Goal: Task Accomplishment & Management: Use online tool/utility

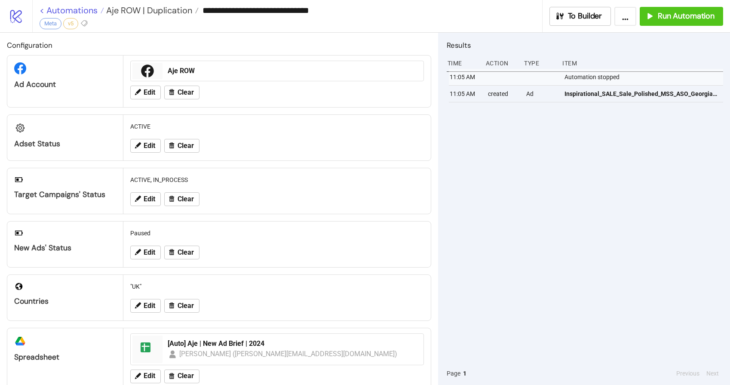
click at [84, 12] on link "< Automations" at bounding box center [72, 10] width 65 height 9
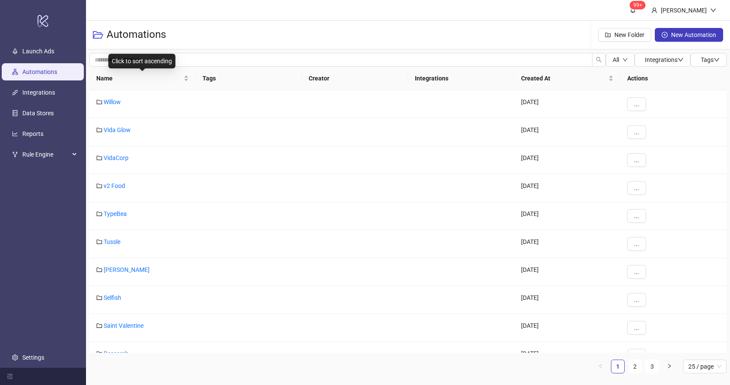
click at [135, 80] on span "Name" at bounding box center [139, 78] width 86 height 9
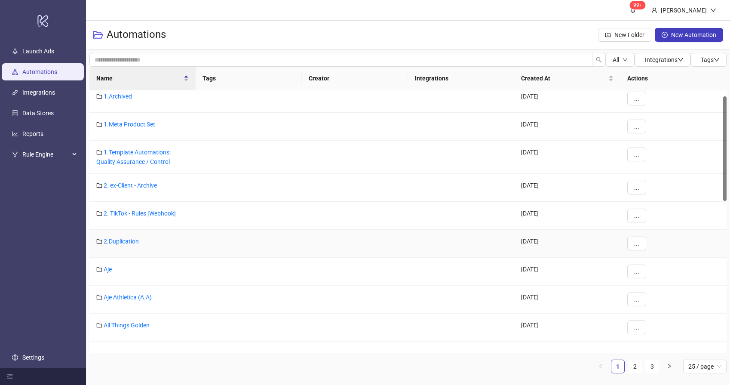
scroll to position [113, 0]
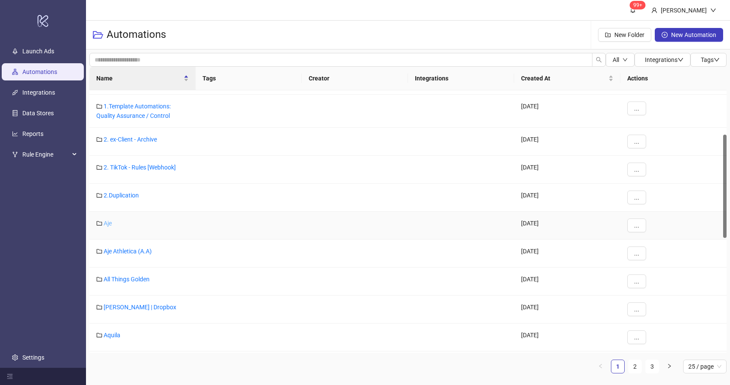
click at [110, 222] on link "Aje" at bounding box center [108, 223] width 8 height 7
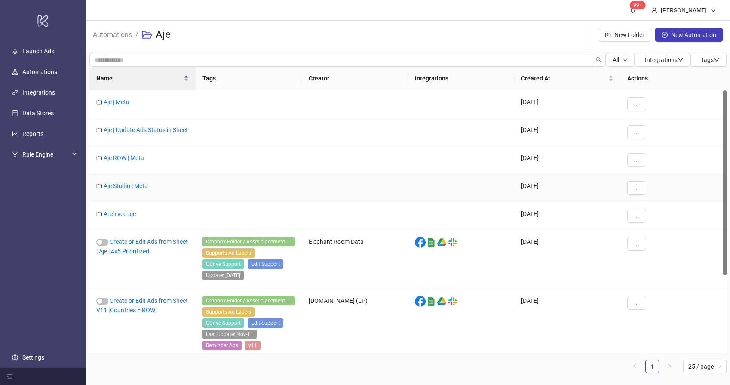
click at [120, 195] on div "Aje Studio | Meta" at bounding box center [142, 188] width 106 height 28
click at [123, 194] on div "Aje Studio | Meta" at bounding box center [142, 188] width 106 height 28
click at [126, 189] on link "Aje Studio | Meta" at bounding box center [126, 185] width 44 height 7
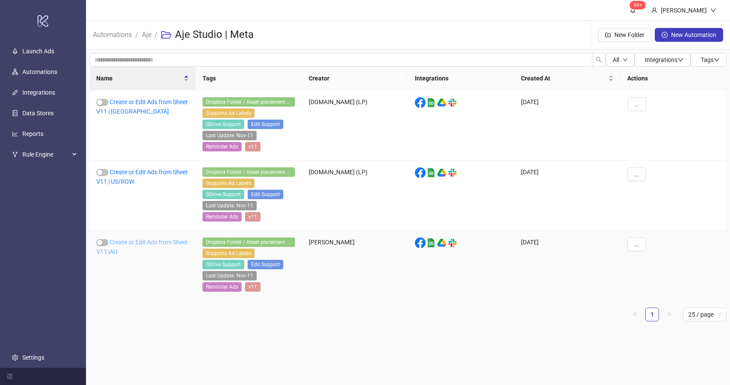
click at [118, 244] on link "Create or Edit Ads from Sheet V11 |AU" at bounding box center [142, 247] width 92 height 16
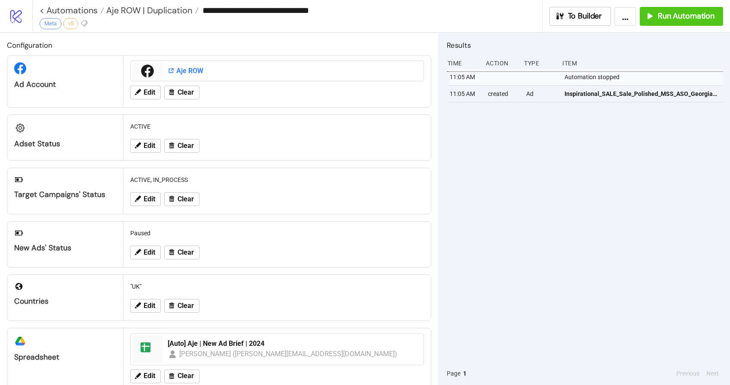
type input "**********"
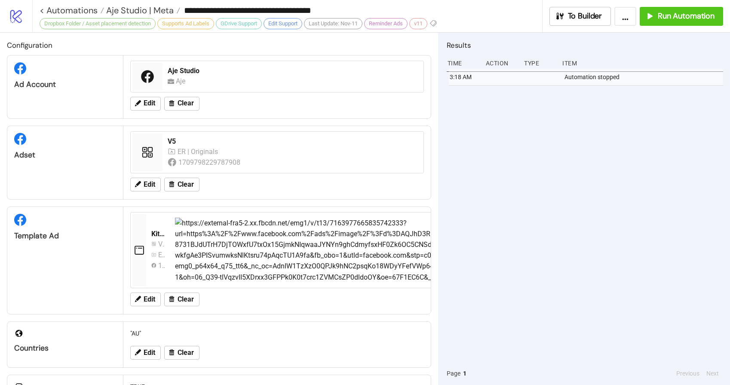
click at [601, 184] on div "3:18 AM Automation stopped" at bounding box center [585, 215] width 277 height 293
click at [668, 17] on span "Run Automation" at bounding box center [686, 16] width 57 height 10
click at [145, 8] on span "Aje Studio | Meta" at bounding box center [139, 10] width 70 height 11
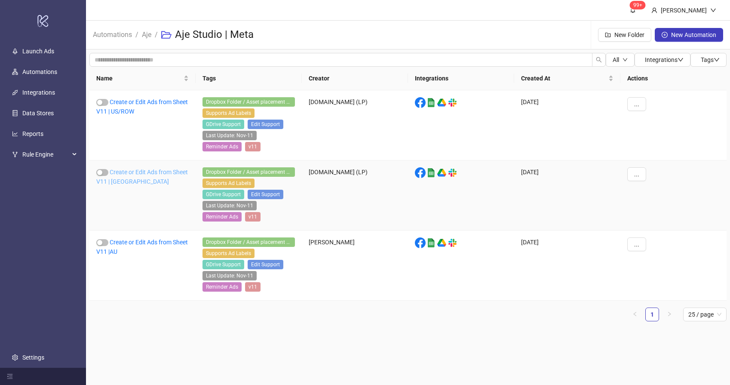
click at [132, 170] on link "Create or Edit Ads from Sheet V11 | [GEOGRAPHIC_DATA]" at bounding box center [142, 177] width 92 height 16
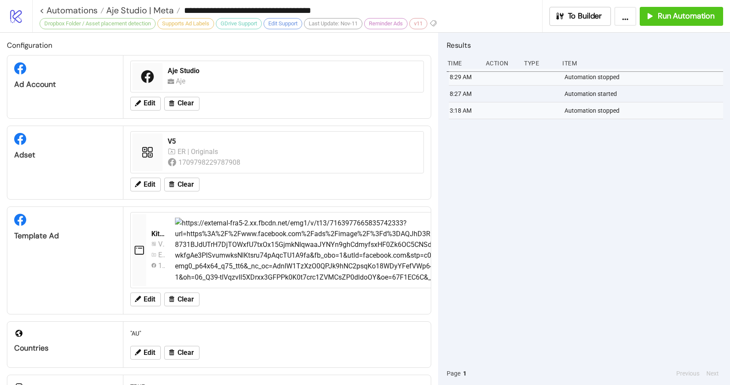
type input "**********"
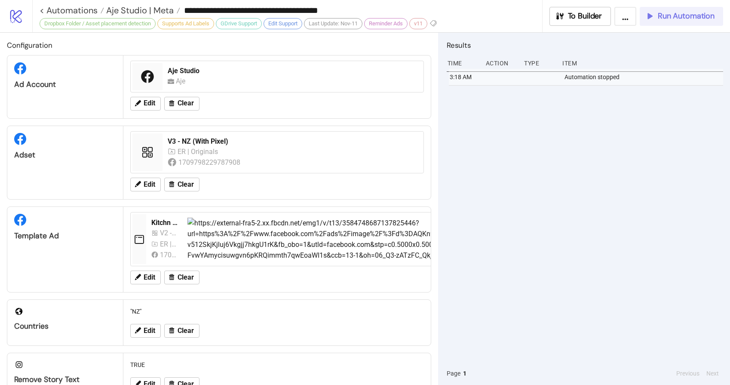
click at [693, 13] on span "Run Automation" at bounding box center [686, 16] width 57 height 10
